Goal: Task Accomplishment & Management: Use online tool/utility

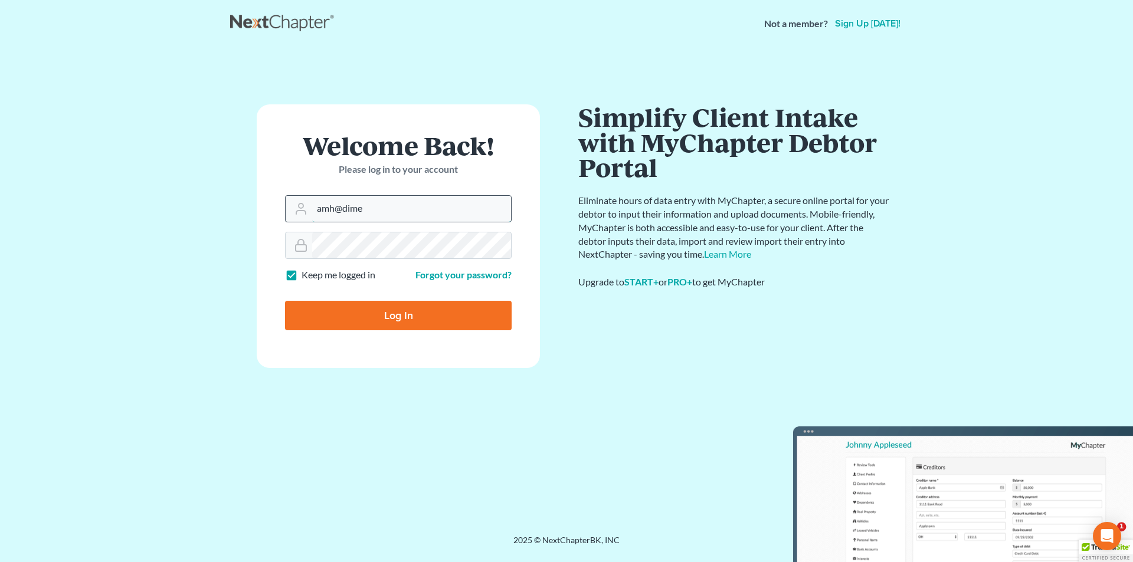
type input "[EMAIL_ADDRESS][DOMAIN_NAME]"
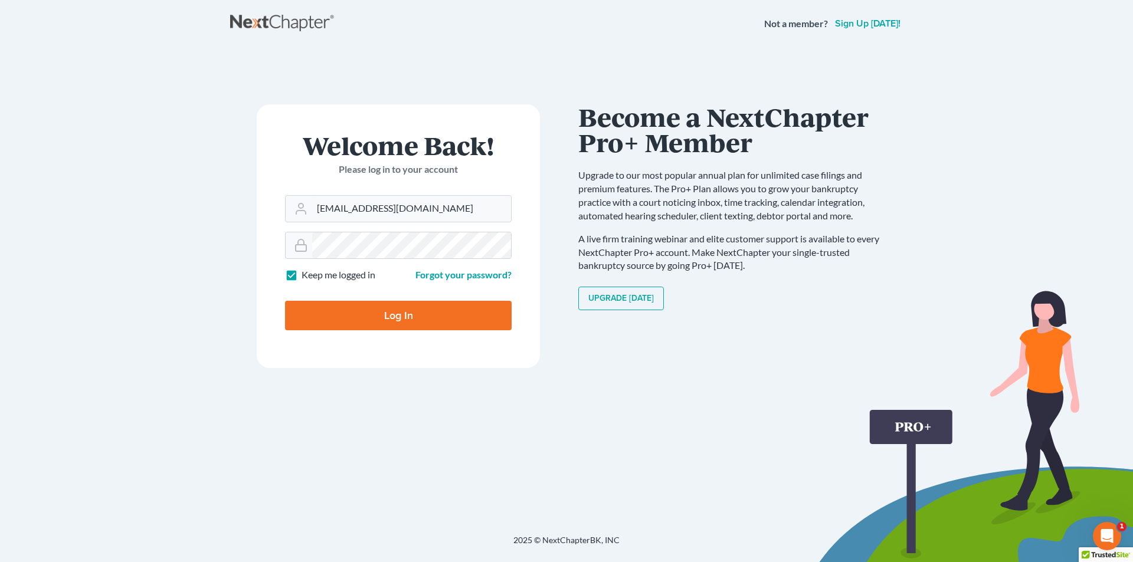
click at [285, 301] on input "Log In" at bounding box center [398, 315] width 227 height 29
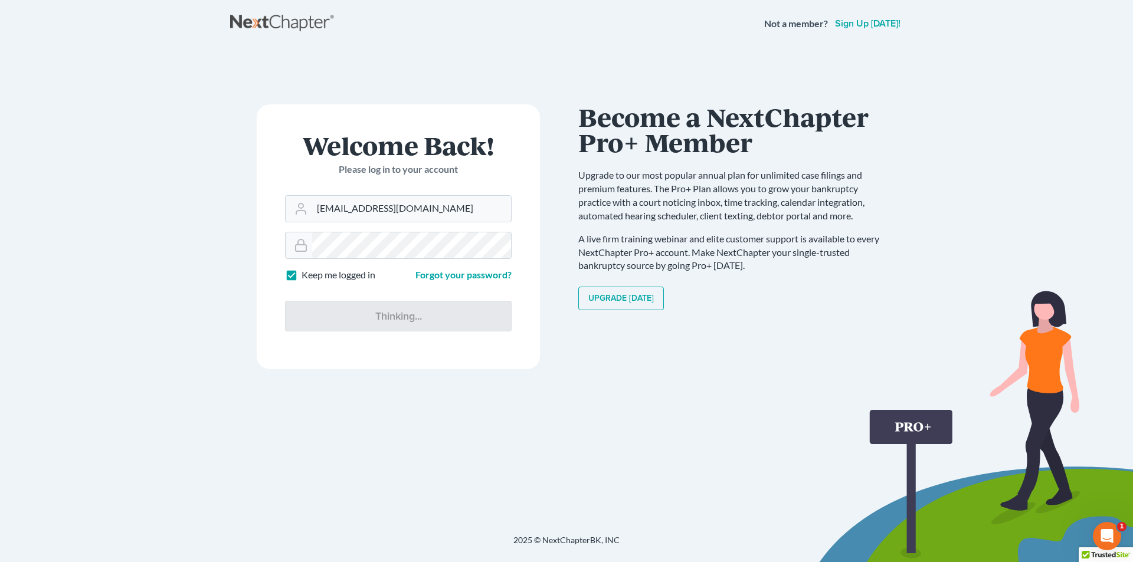
type input "Thinking..."
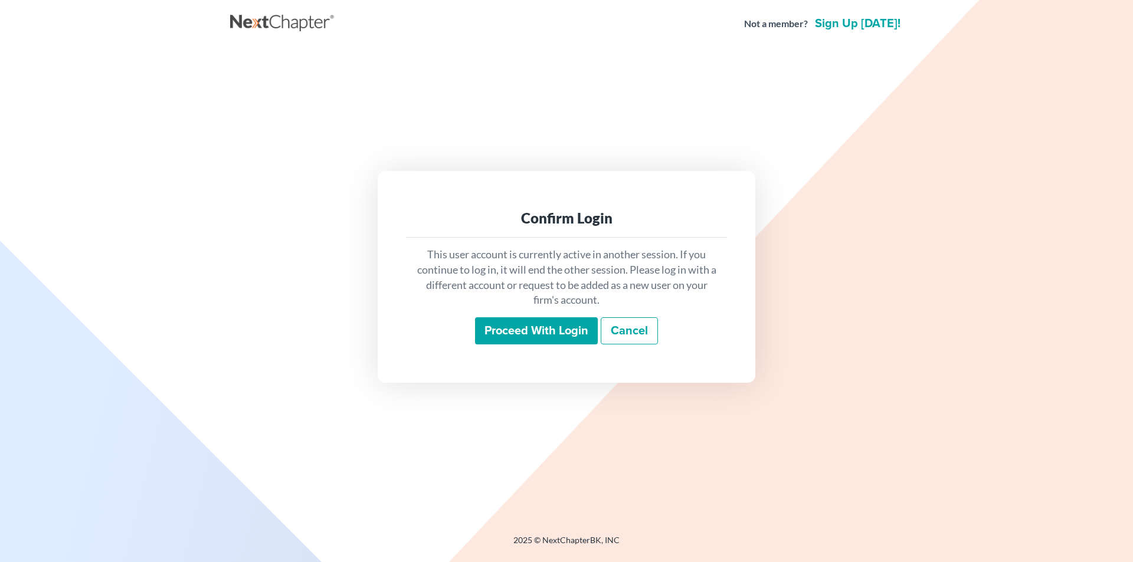
click at [513, 330] on input "Proceed with login" at bounding box center [536, 330] width 123 height 27
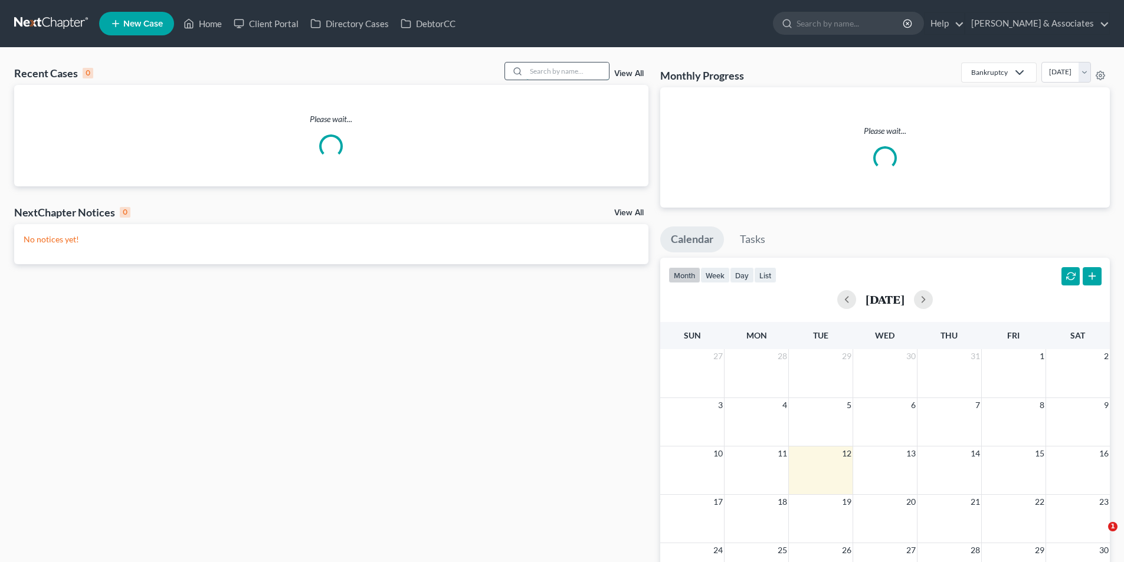
click at [571, 71] on input "search" at bounding box center [567, 71] width 83 height 17
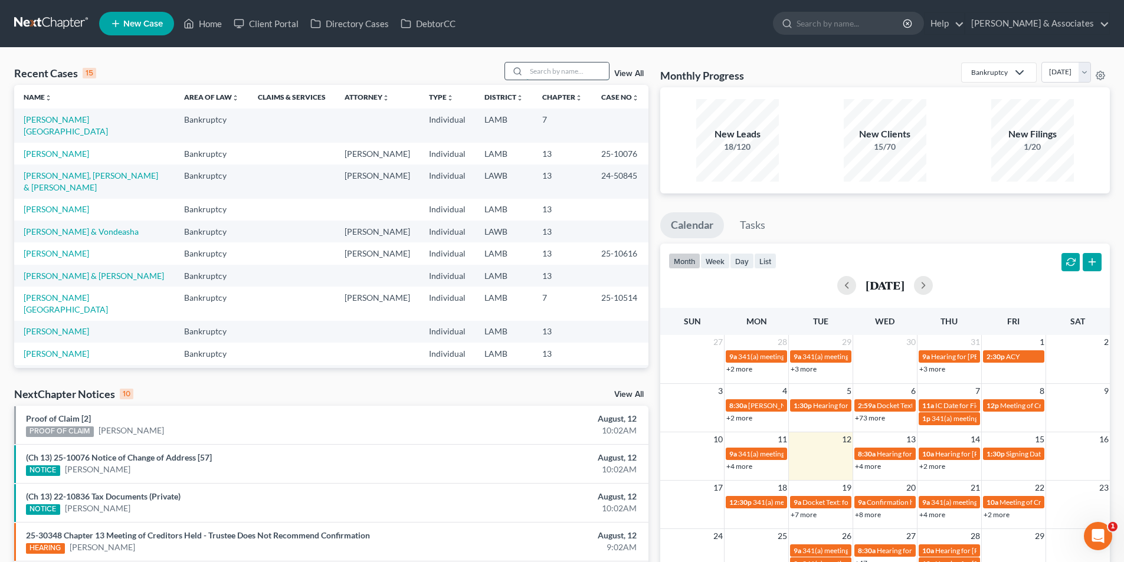
click at [582, 77] on input "search" at bounding box center [567, 71] width 83 height 17
type input "vivian"
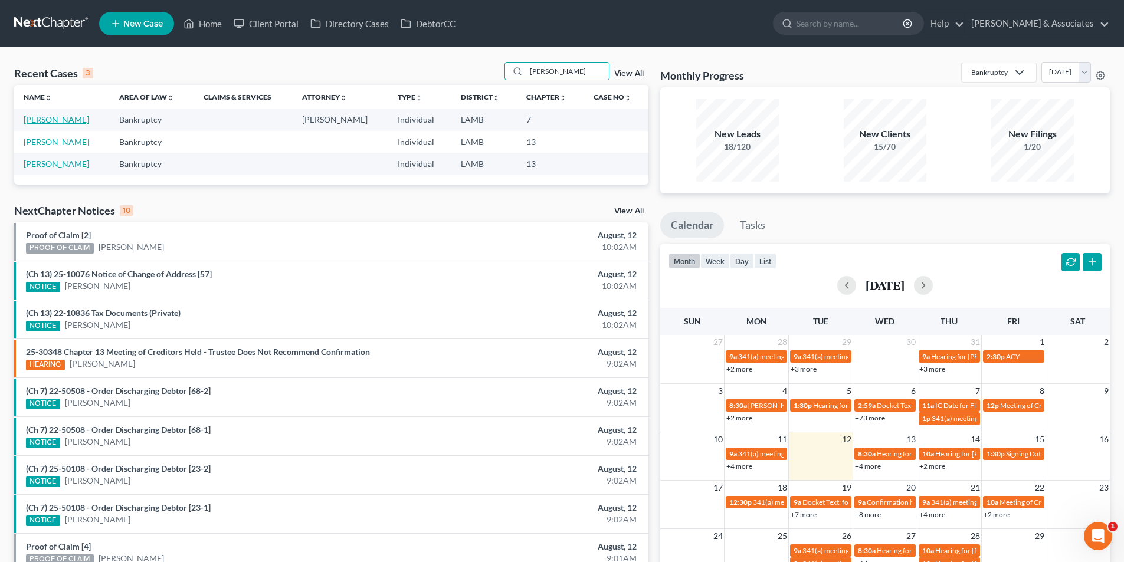
click at [49, 122] on link "Landry, Vivian" at bounding box center [56, 119] width 65 height 10
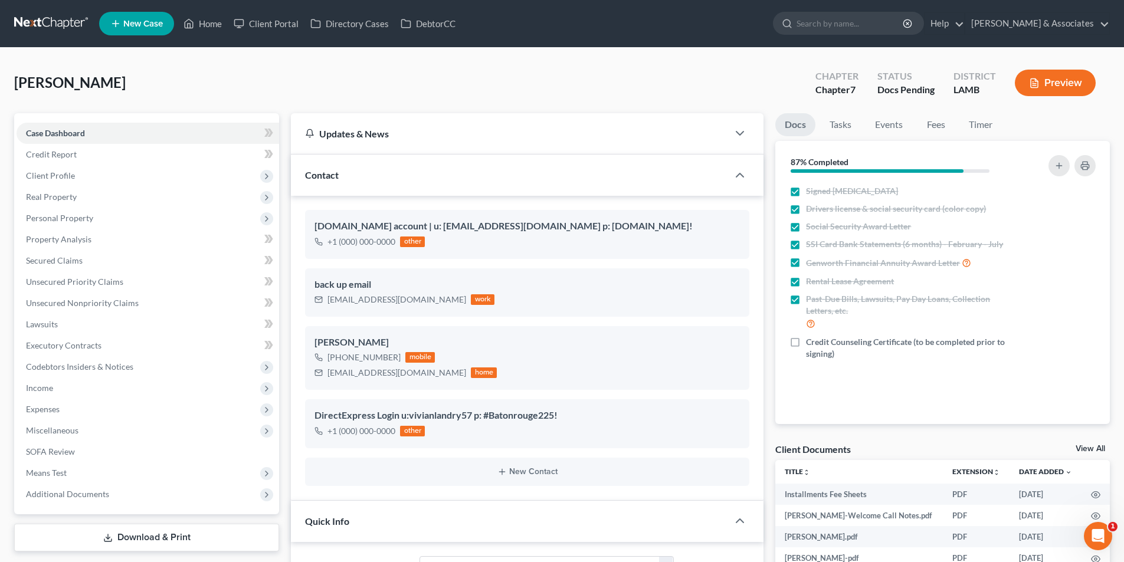
click at [1087, 445] on link "View All" at bounding box center [1089, 449] width 29 height 8
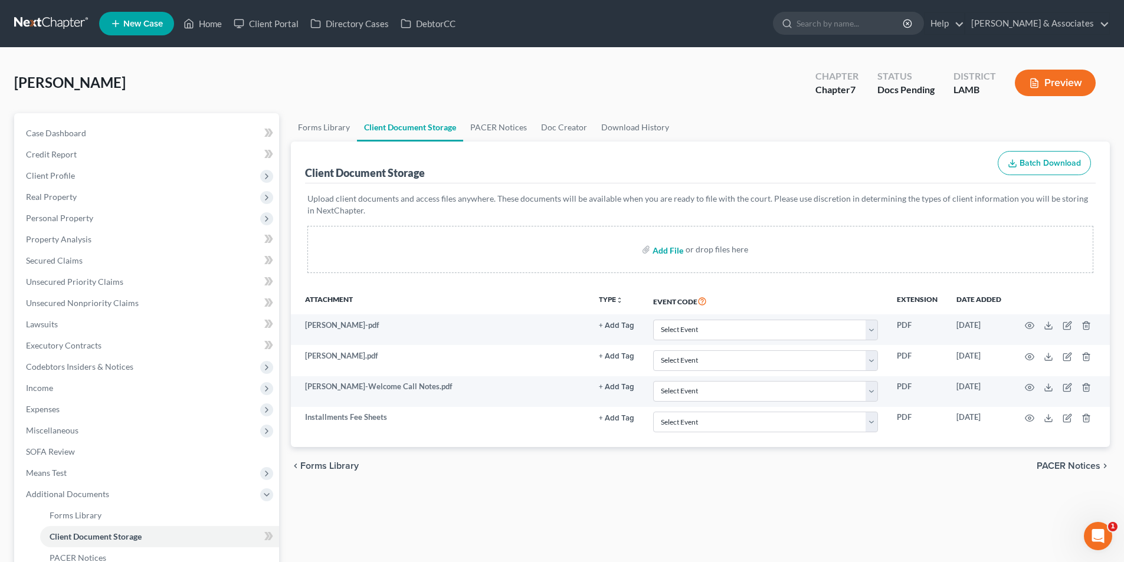
click at [657, 253] on input "file" at bounding box center [666, 249] width 28 height 21
